Goal: Information Seeking & Learning: Learn about a topic

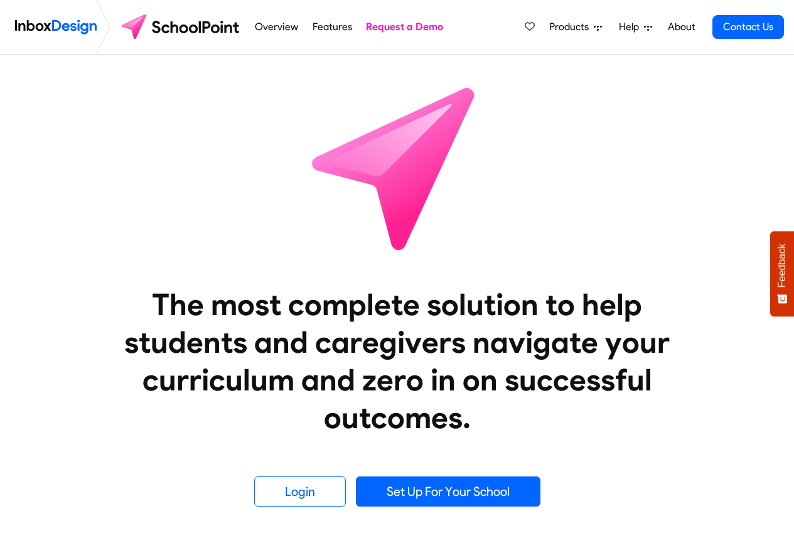
click at [227, 28] on img at bounding box center [181, 27] width 132 height 30
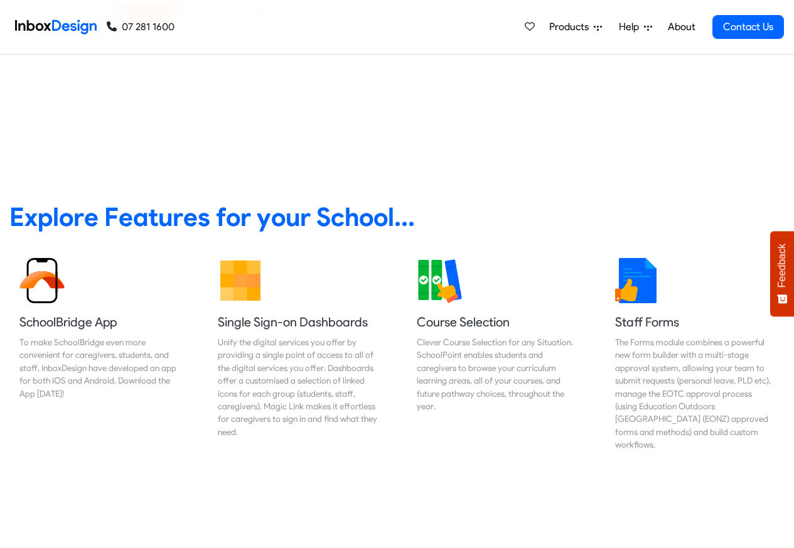
scroll to position [452, 0]
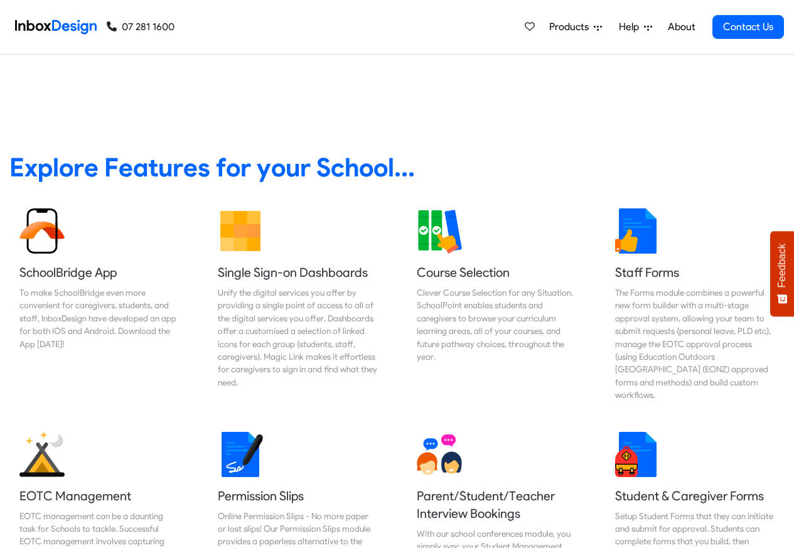
click at [582, 28] on span "Products" at bounding box center [571, 26] width 45 height 15
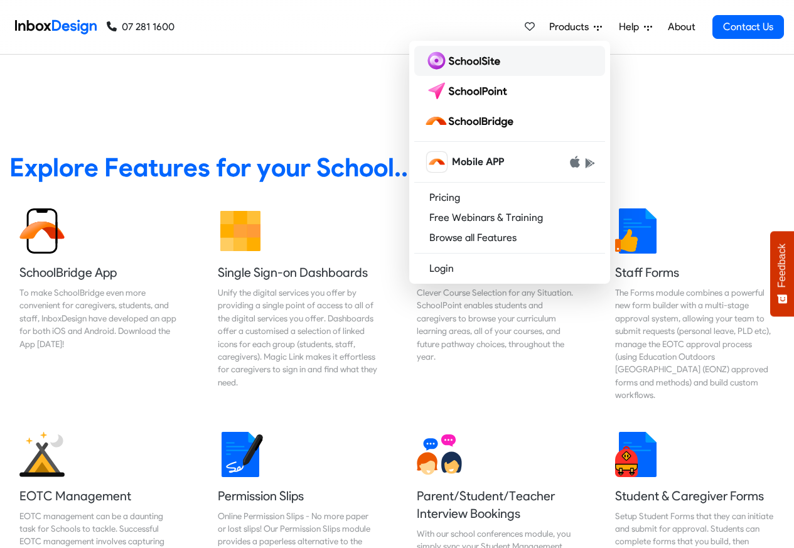
click at [462, 63] on img at bounding box center [464, 61] width 81 height 20
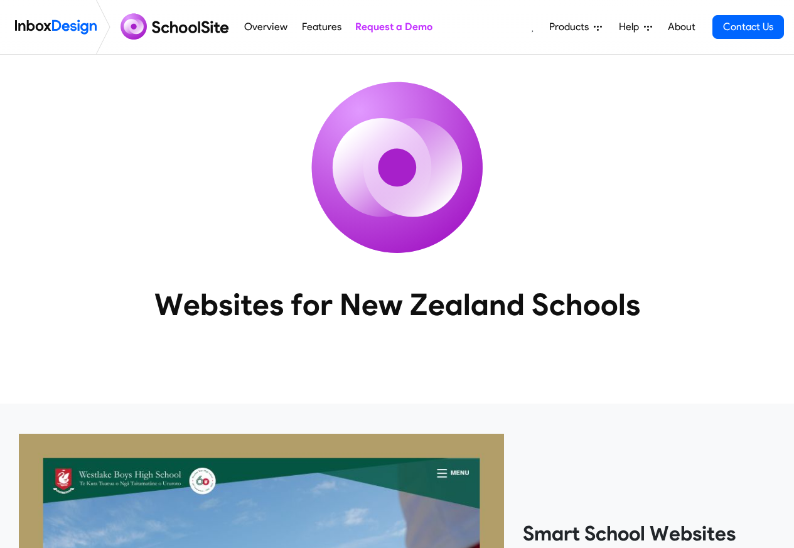
click at [283, 27] on link "Overview" at bounding box center [266, 26] width 50 height 25
click at [334, 27] on link "Features" at bounding box center [321, 26] width 46 height 25
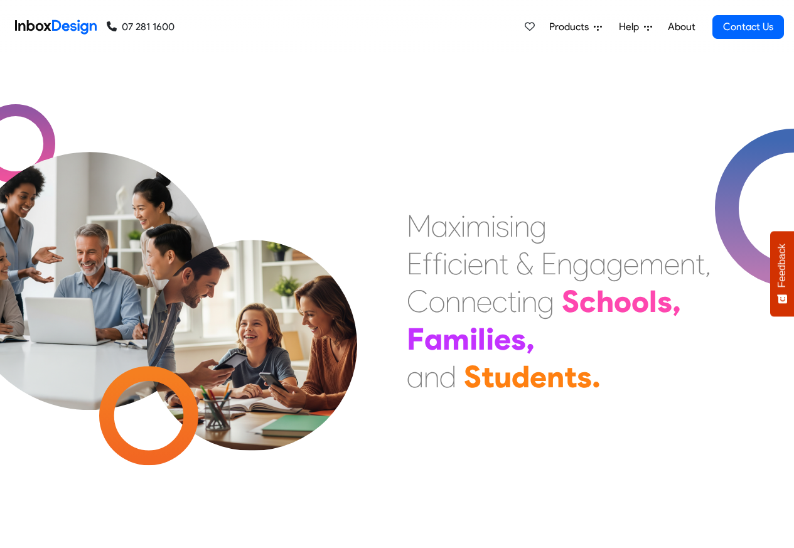
click at [675, 28] on link "About" at bounding box center [681, 26] width 35 height 25
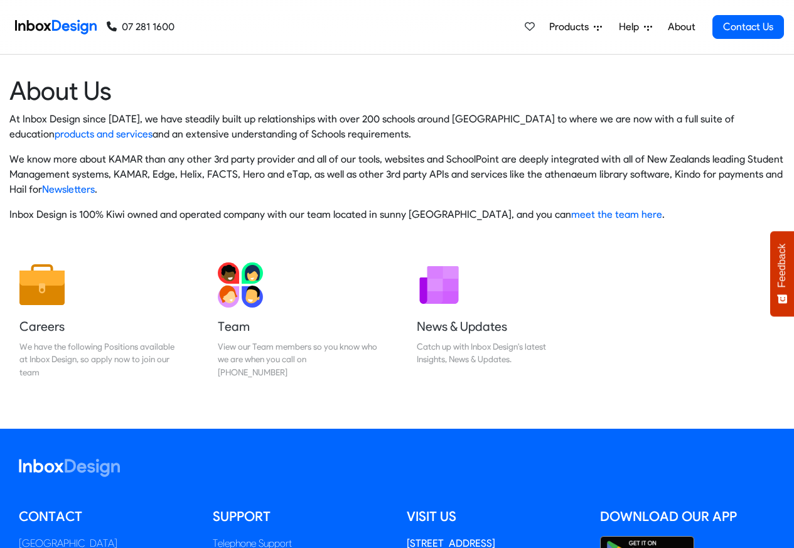
click at [562, 30] on span "Products" at bounding box center [571, 26] width 45 height 15
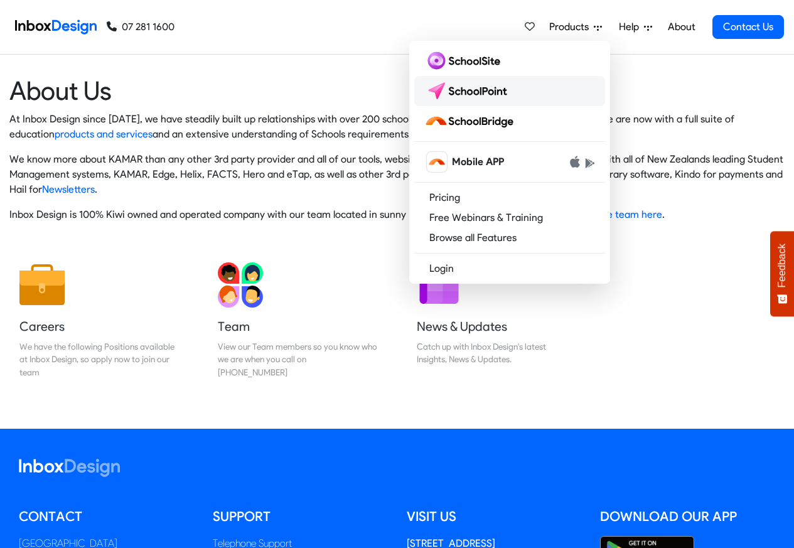
click at [453, 90] on img at bounding box center [468, 91] width 89 height 20
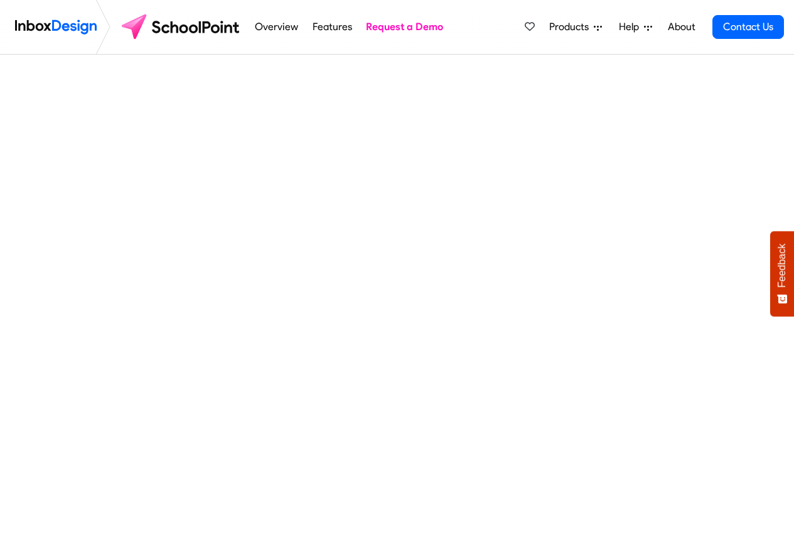
scroll to position [527, 0]
